Goal: Information Seeking & Learning: Learn about a topic

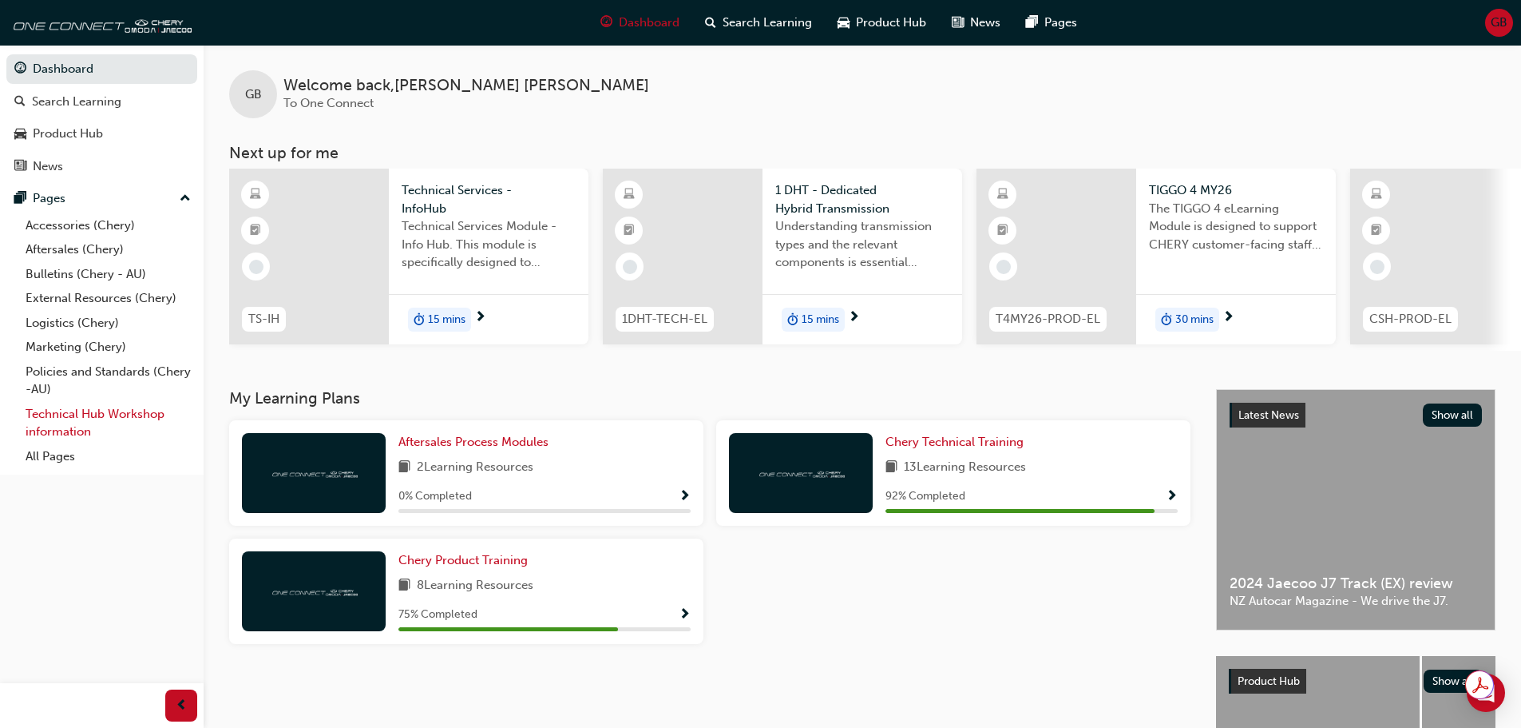
click at [138, 412] on link "Technical Hub Workshop information" at bounding box center [108, 423] width 178 height 42
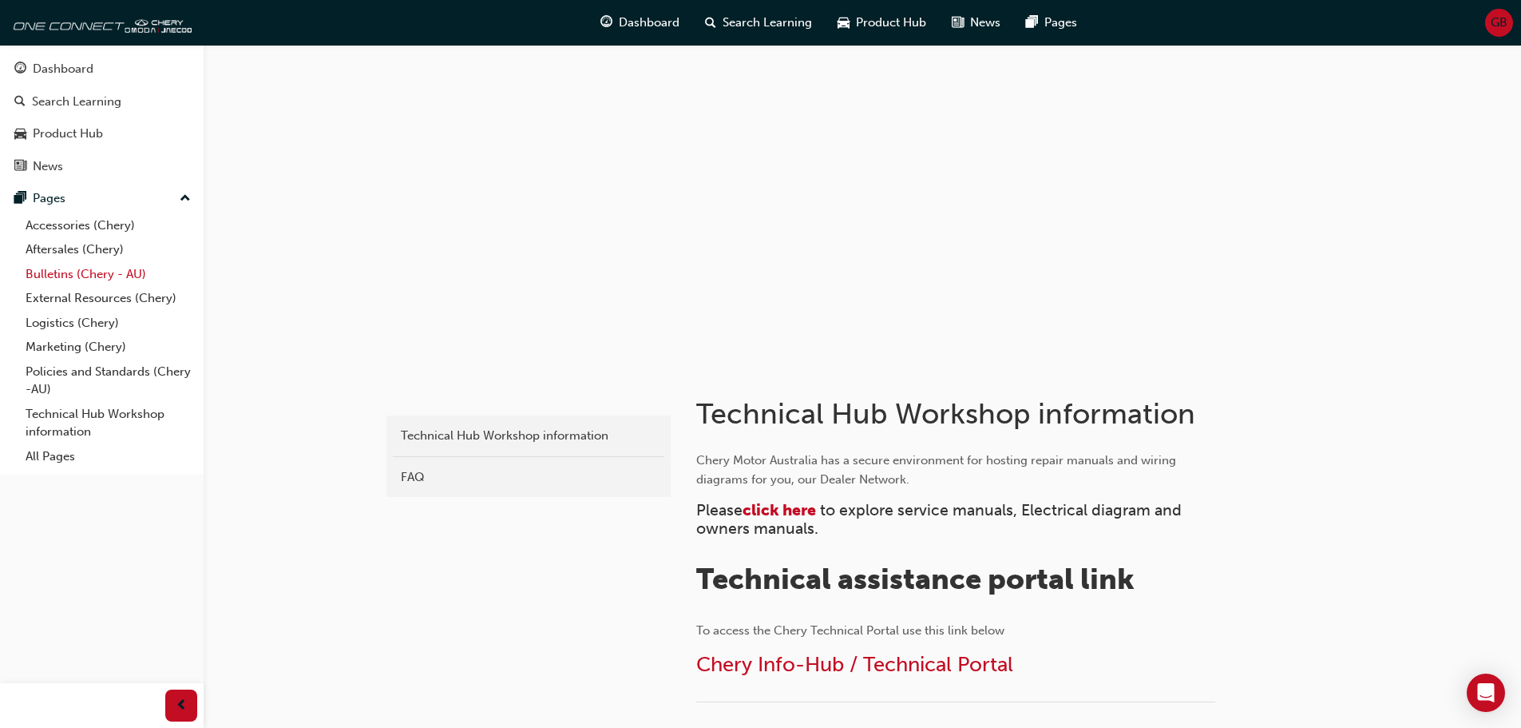
click at [93, 277] on link "Bulletins (Chery - AU)" at bounding box center [108, 274] width 178 height 25
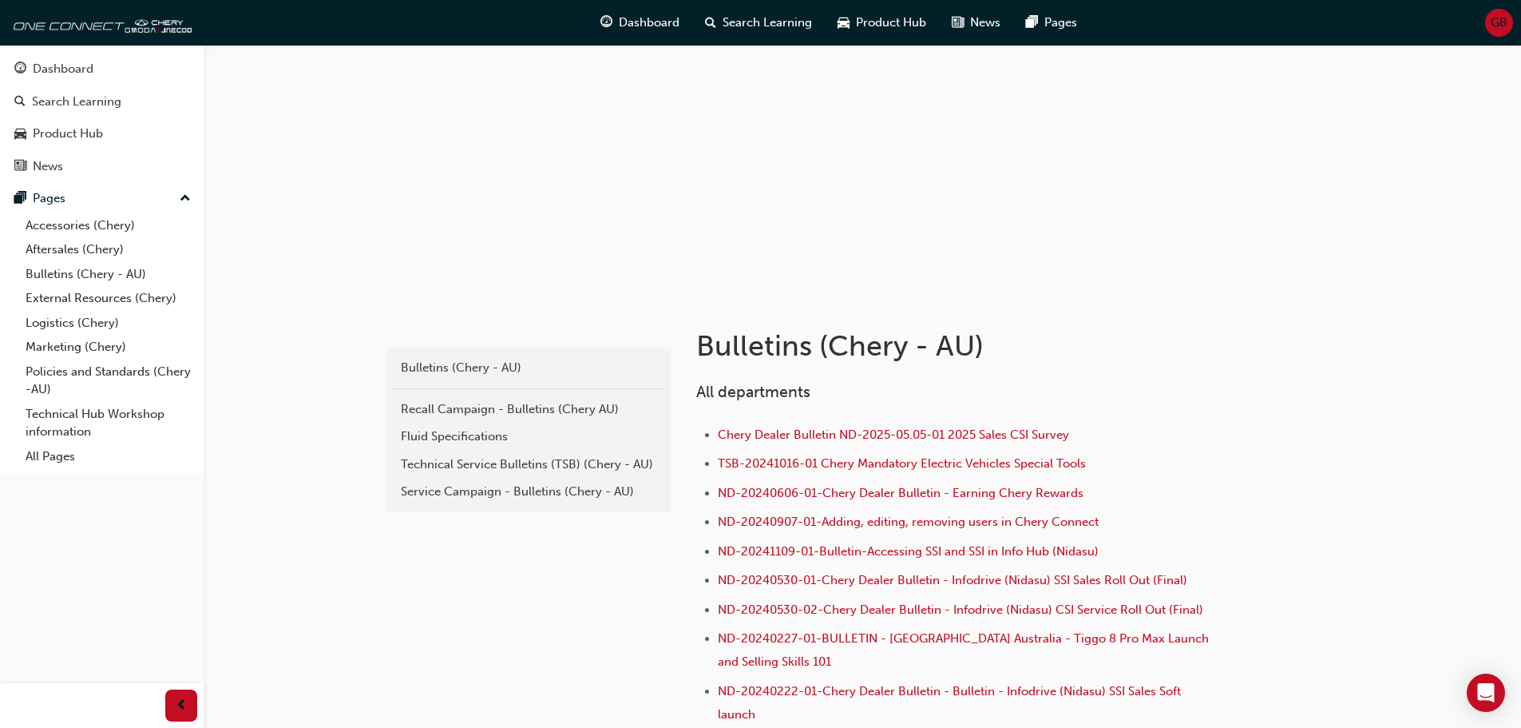
scroll to position [160, 0]
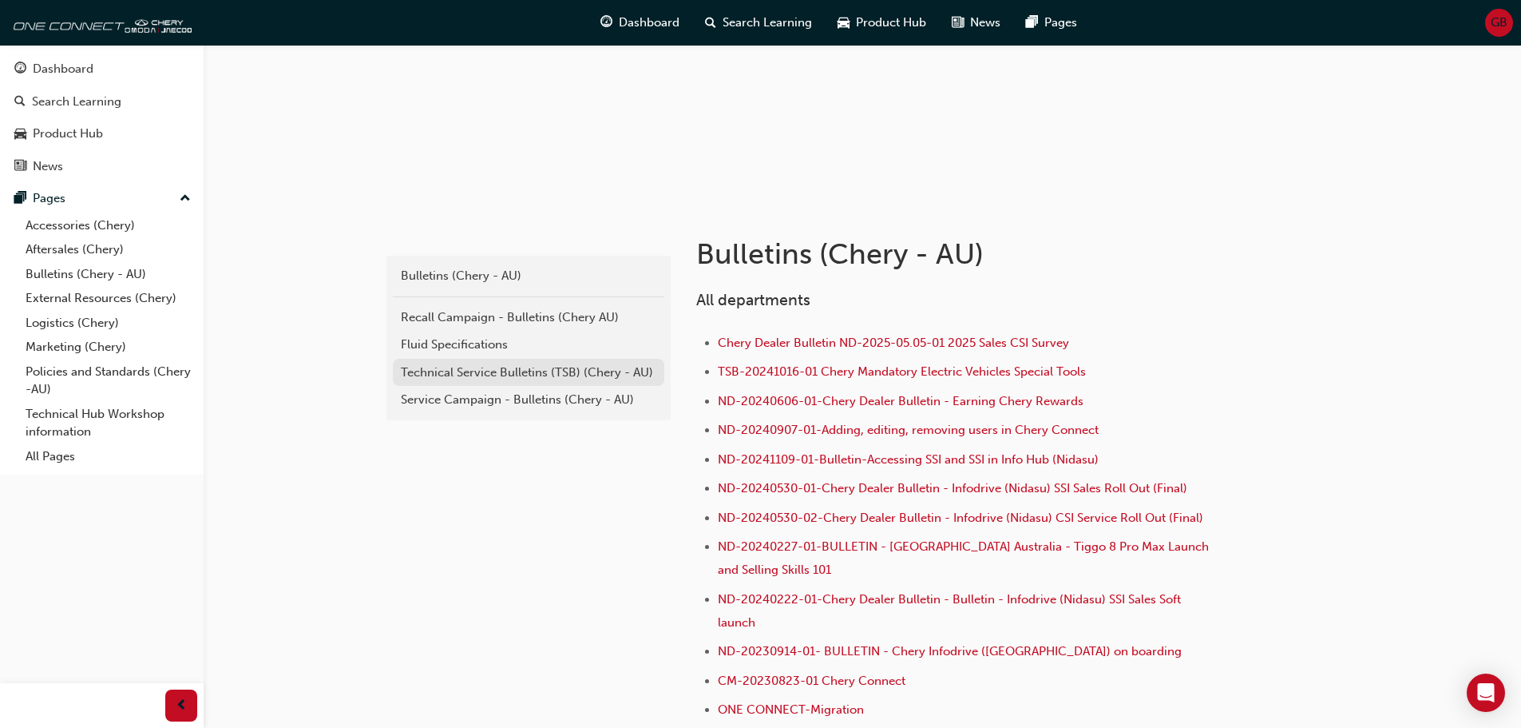
click at [549, 374] on div "Technical Service Bulletins (TSB) (Chery - AU)" at bounding box center [529, 372] width 256 height 18
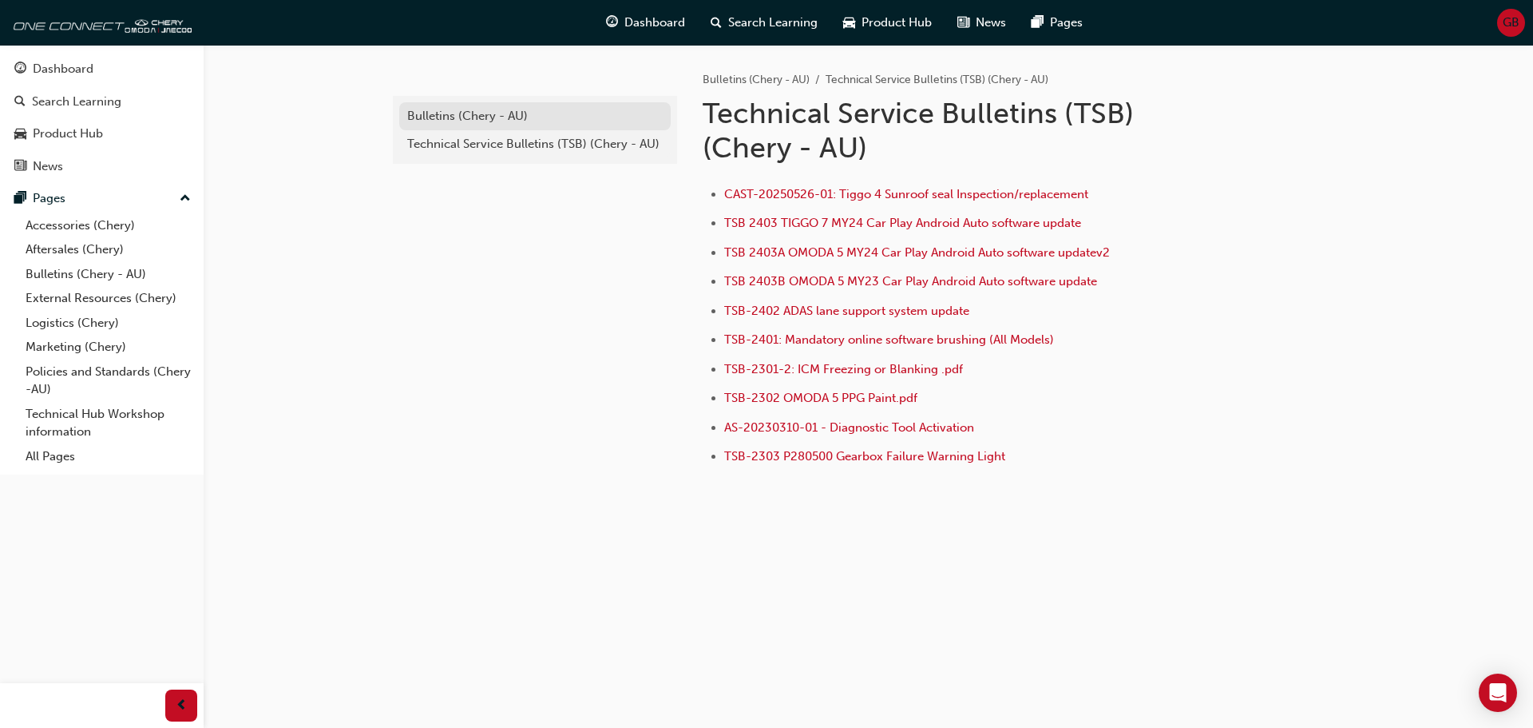
click at [471, 111] on div "Bulletins (Chery - AU)" at bounding box center [535, 116] width 256 height 18
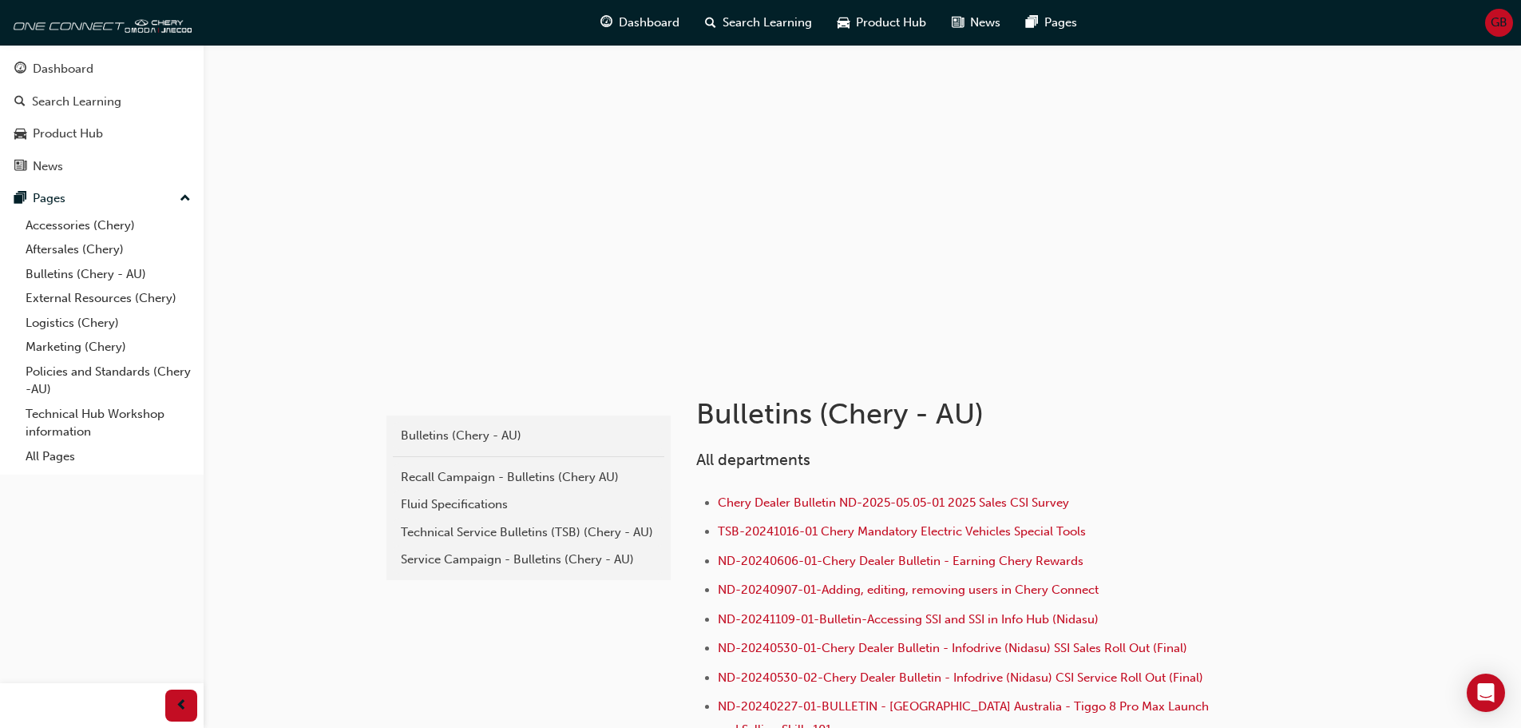
click at [503, 474] on div "Recall Campaign - Bulletins (Chery AU)" at bounding box center [529, 477] width 256 height 18
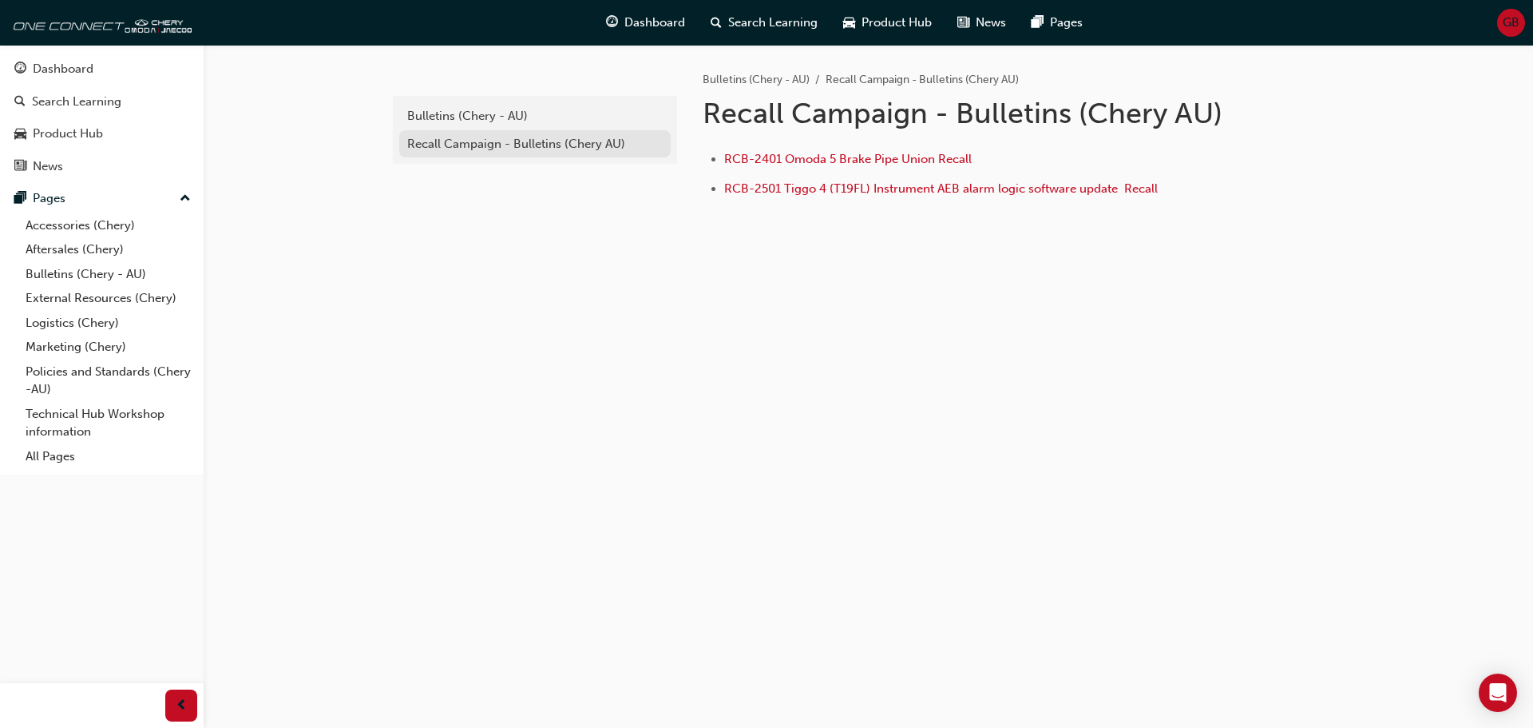
click at [435, 145] on div "Recall Campaign - Bulletins (Chery AU)" at bounding box center [535, 144] width 256 height 18
click at [546, 139] on div "Recall Campaign - Bulletins (Chery AU)" at bounding box center [535, 144] width 256 height 18
click at [517, 113] on div "Bulletins (Chery - AU)" at bounding box center [535, 116] width 256 height 18
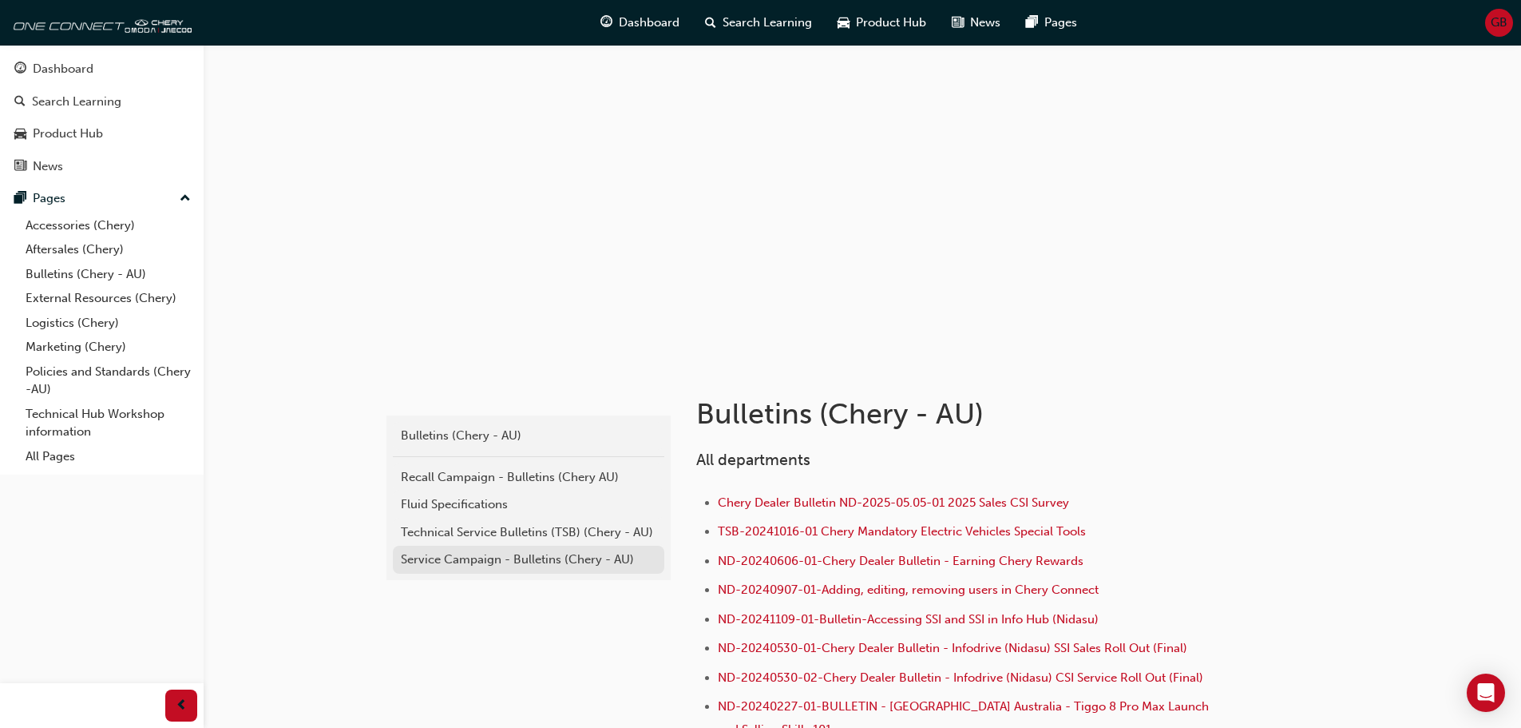
click at [503, 557] on div "Service Campaign - Bulletins (Chery - AU)" at bounding box center [529, 559] width 256 height 18
